Goal: Ask a question

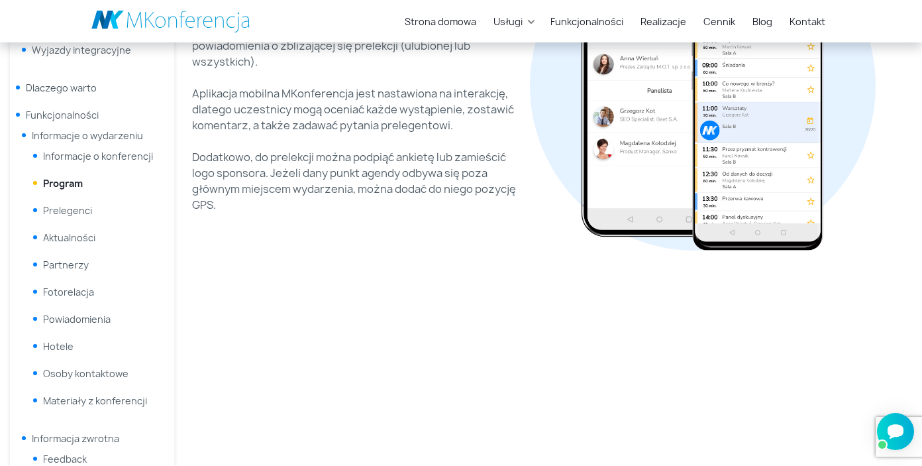
scroll to position [265, 0]
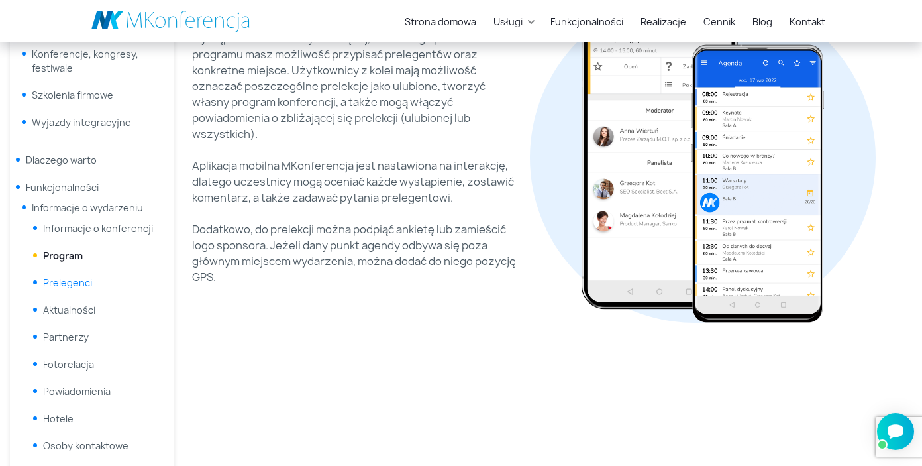
click at [72, 281] on link "Prelegenci" at bounding box center [67, 282] width 49 height 13
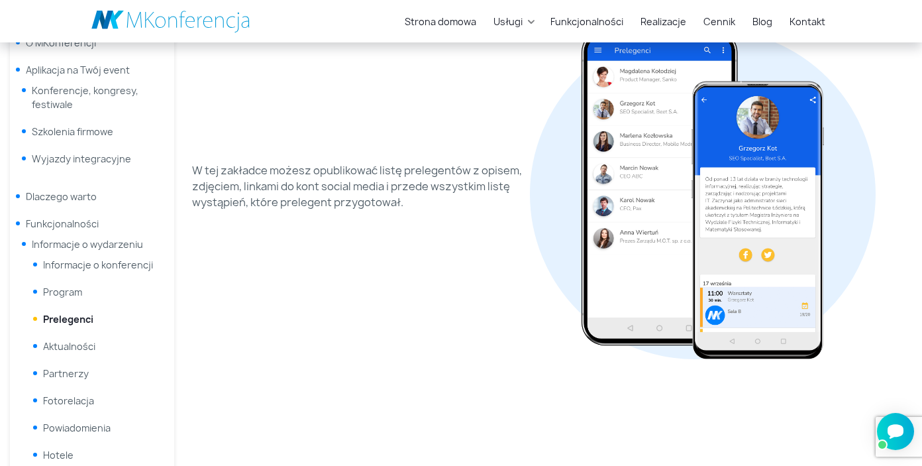
scroll to position [226, 0]
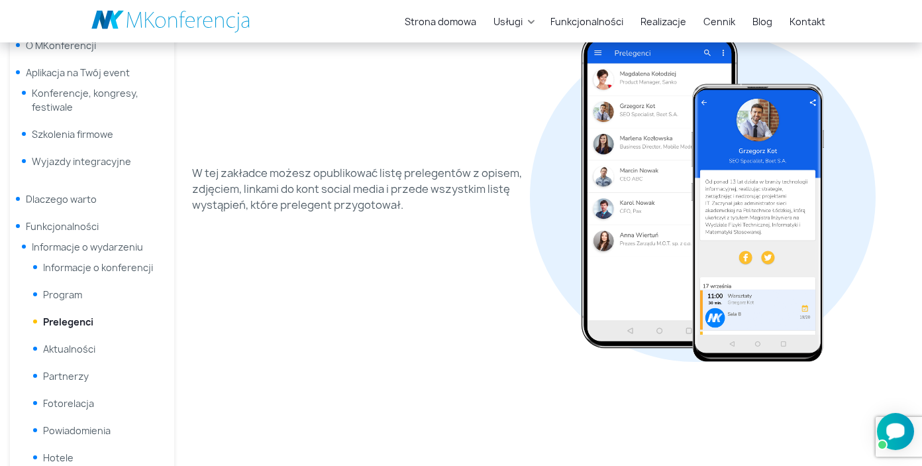
click at [908, 429] on div "Otwórz czat Smartsupp" at bounding box center [895, 431] width 37 height 37
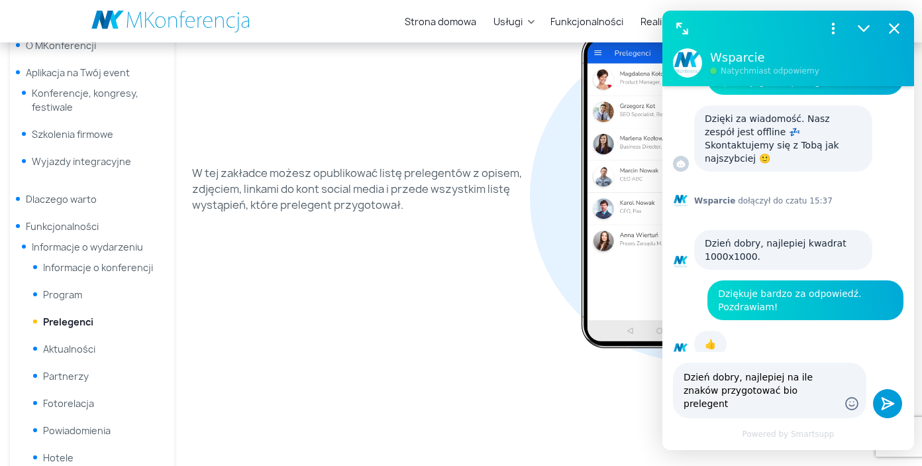
scroll to position [68, 0]
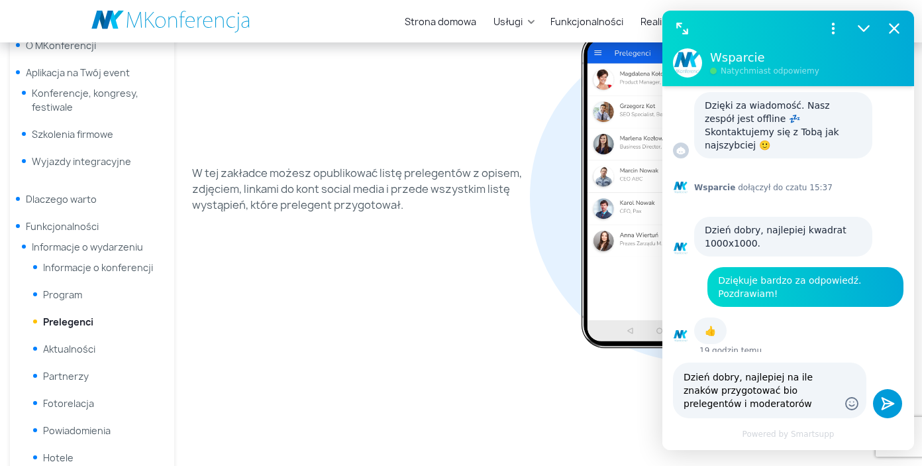
type textarea "Dzień dobry, najlepiej na ile znaków przygotować bio prelegentów i moderatorów?"
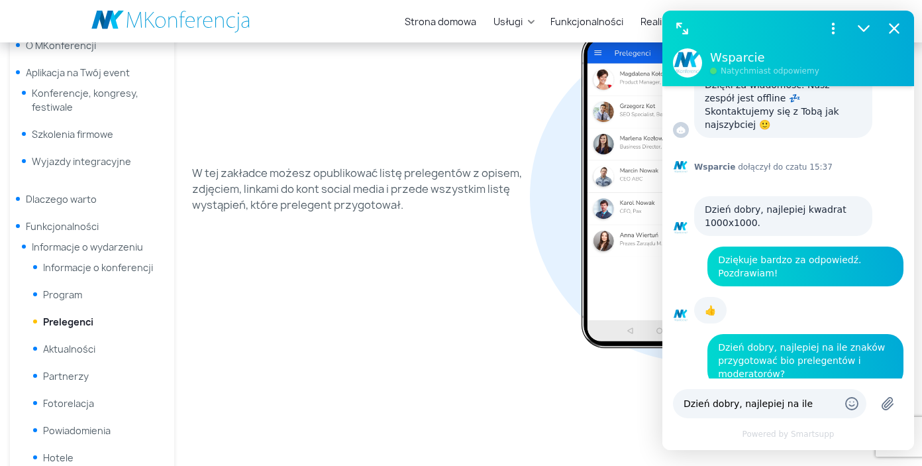
scroll to position [105, 0]
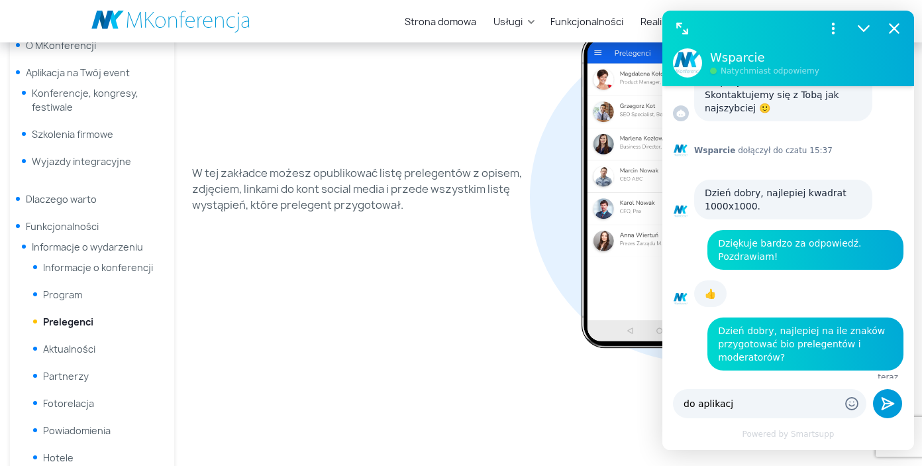
type textarea "do aplikacji"
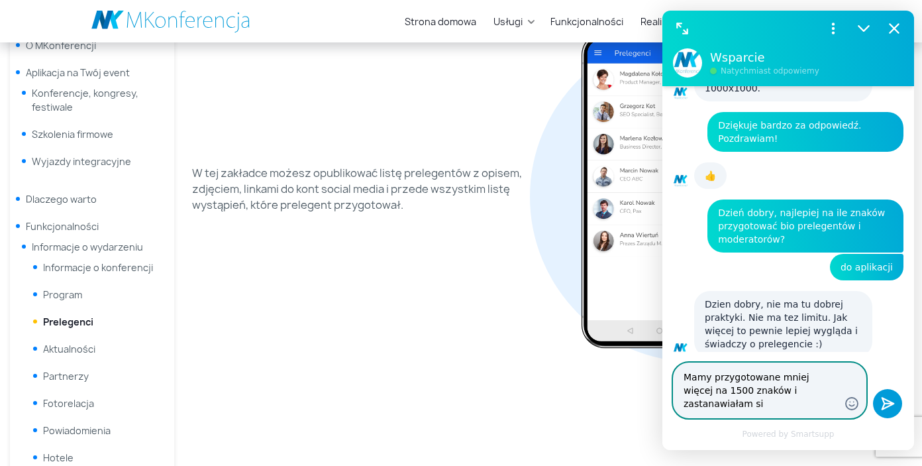
scroll to position [236, 0]
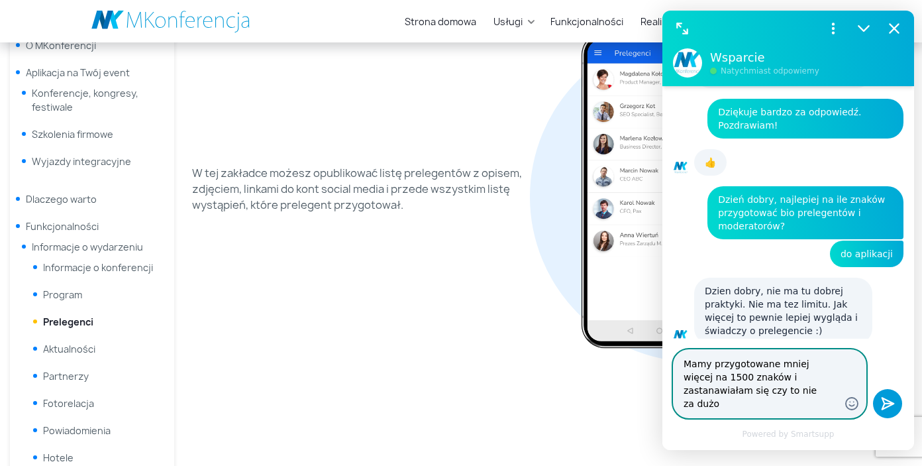
type textarea "Mamy przygotowane mniej więcej na 1500 znaków i zastanawiałam się czy to nie za…"
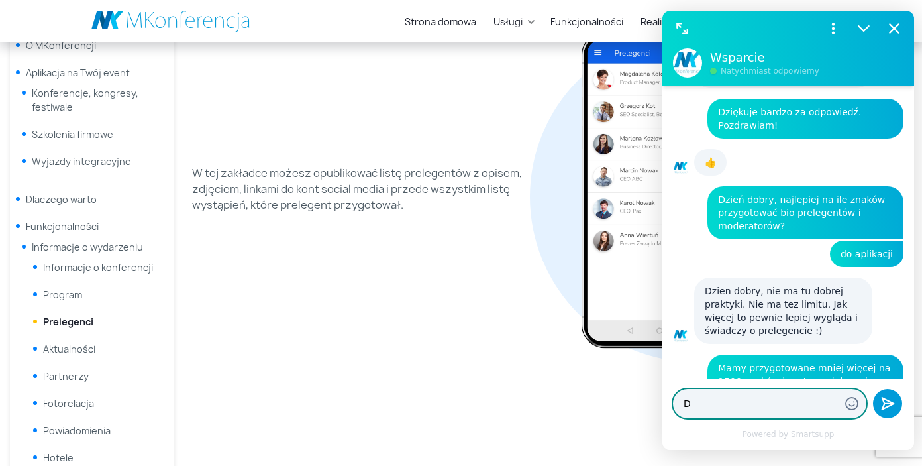
scroll to position [274, 0]
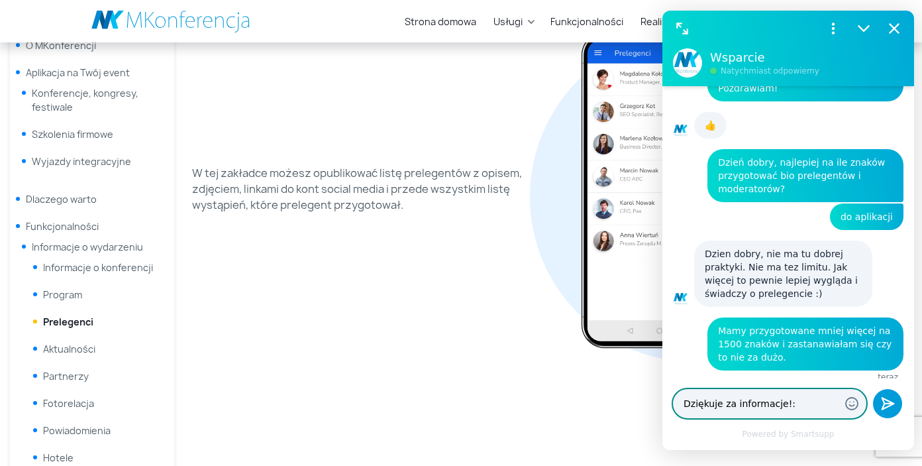
type textarea "Dziękuje za informacje!:)"
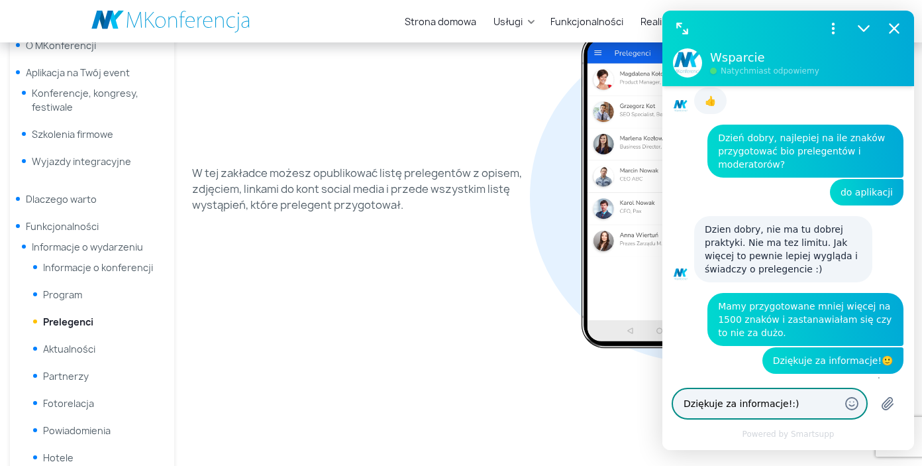
scroll to position [301, 0]
